Goal: Information Seeking & Learning: Understand process/instructions

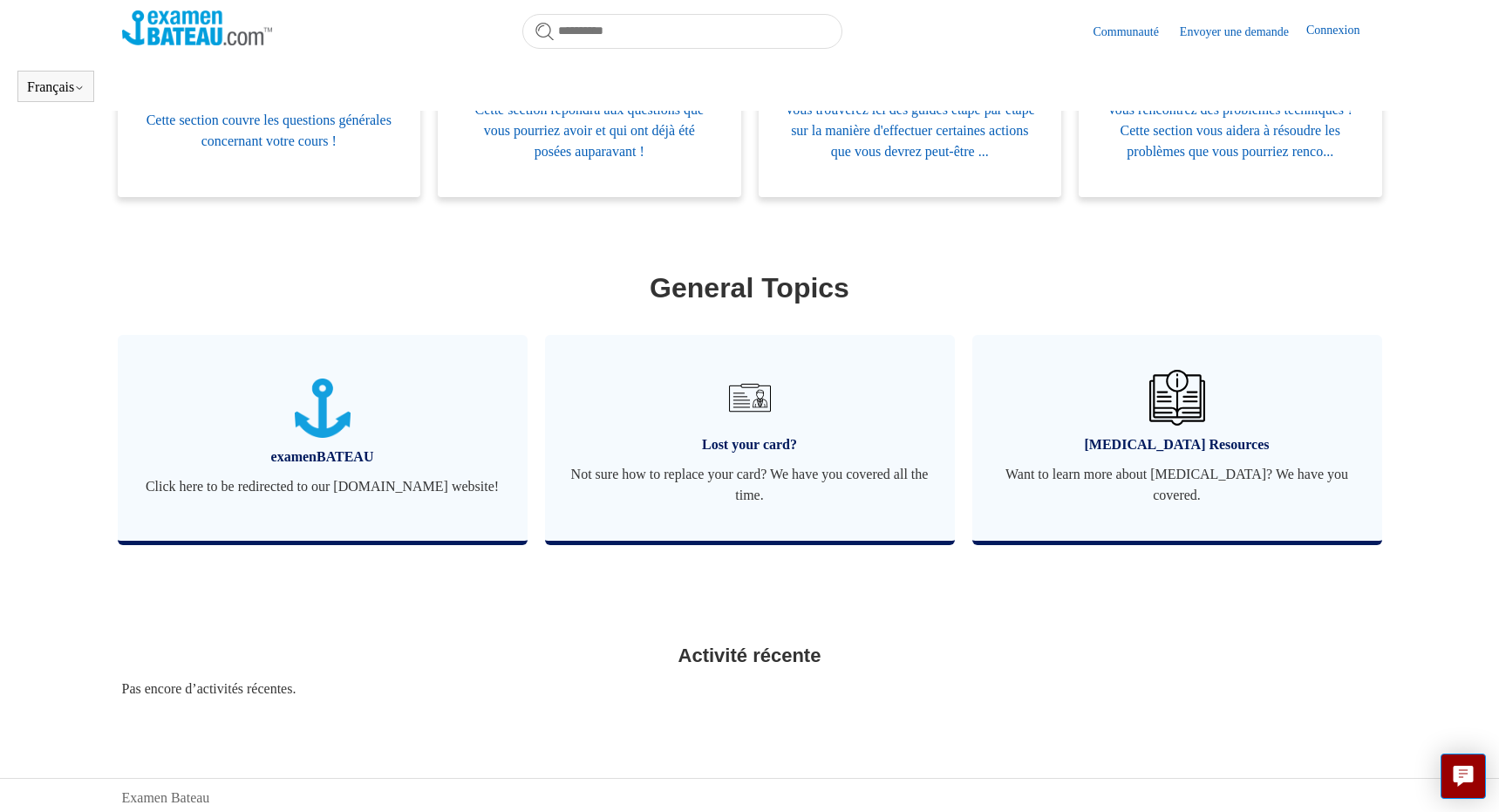
scroll to position [429, 0]
click at [752, 425] on img at bounding box center [749, 397] width 61 height 61
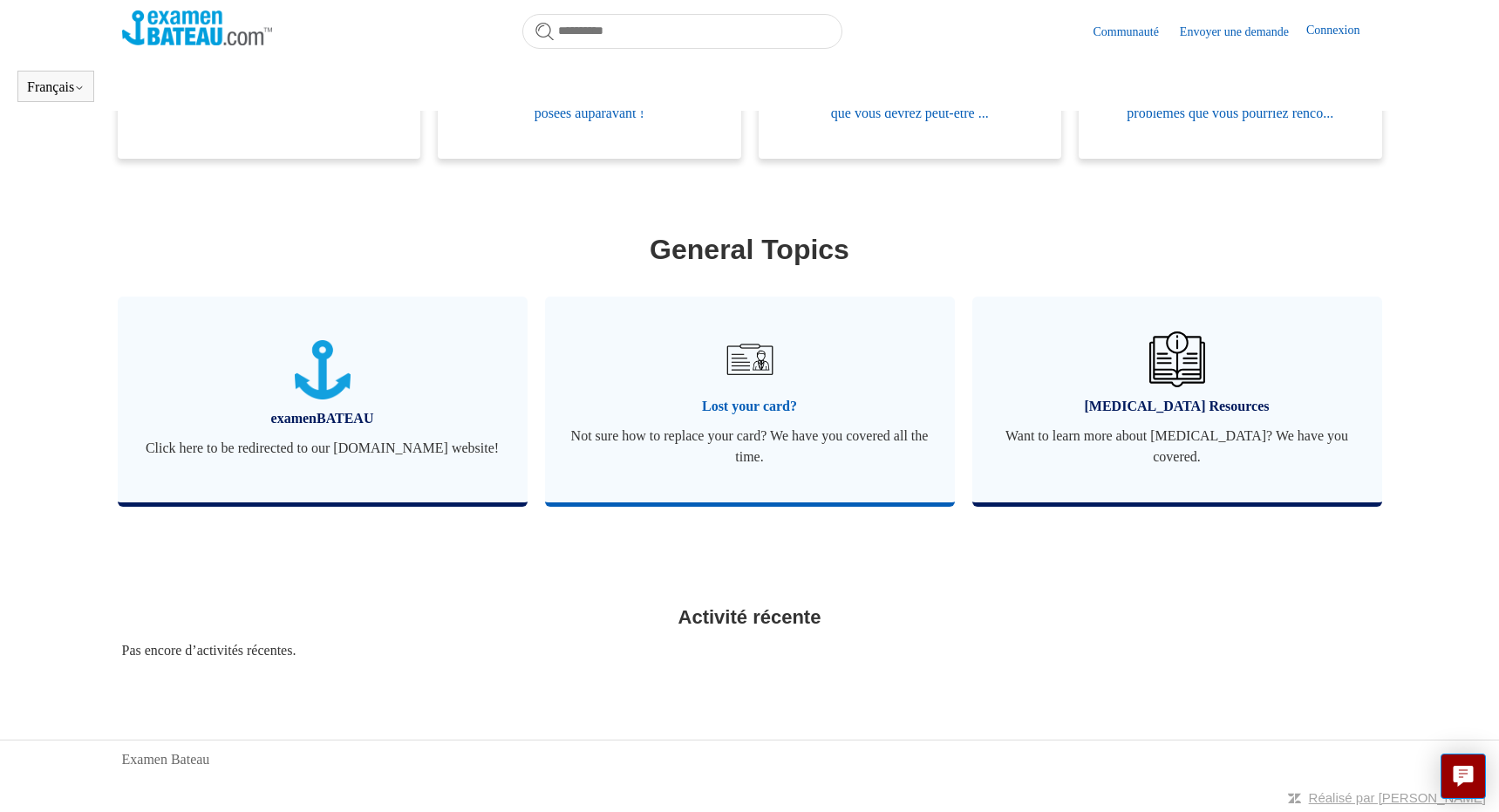
scroll to position [492, 0]
click at [744, 402] on span "Lost your card?" at bounding box center [750, 406] width 357 height 21
click at [752, 396] on span "Lost your card?" at bounding box center [750, 406] width 357 height 21
